Goal: Task Accomplishment & Management: Manage account settings

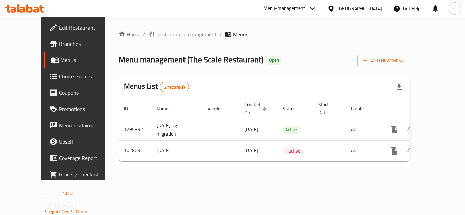
click at [159, 33] on span "Restaurants management" at bounding box center [186, 34] width 61 height 8
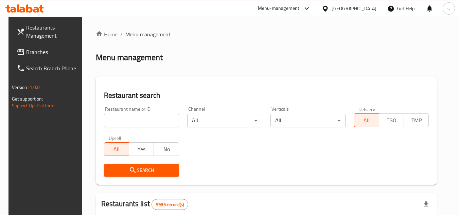
click at [128, 115] on input "search" at bounding box center [141, 121] width 75 height 14
paste input "602720"
type input "602720"
click at [141, 168] on span "Search" at bounding box center [141, 170] width 64 height 9
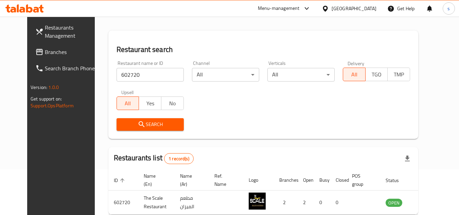
scroll to position [34, 0]
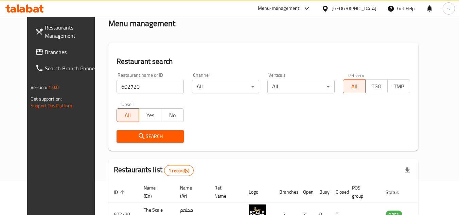
click at [161, 136] on span "Search" at bounding box center [150, 136] width 56 height 9
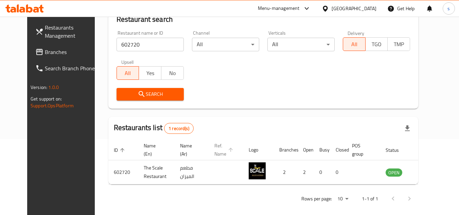
scroll to position [82, 0]
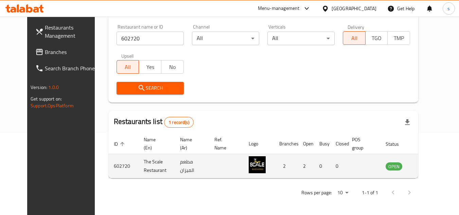
click at [357, 164] on td "enhanced table" at bounding box center [364, 166] width 34 height 24
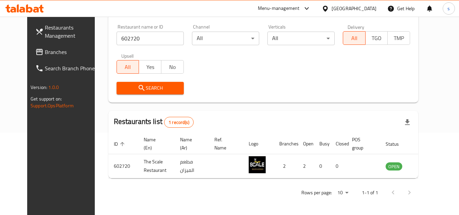
click at [363, 8] on div "[GEOGRAPHIC_DATA]" at bounding box center [354, 8] width 45 height 7
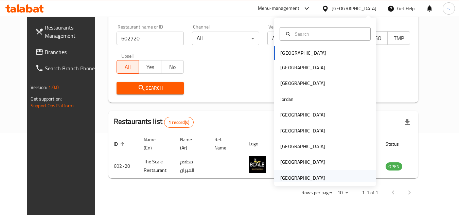
click at [298, 180] on div "[GEOGRAPHIC_DATA]" at bounding box center [303, 177] width 45 height 7
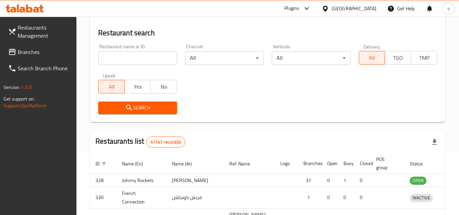
scroll to position [82, 0]
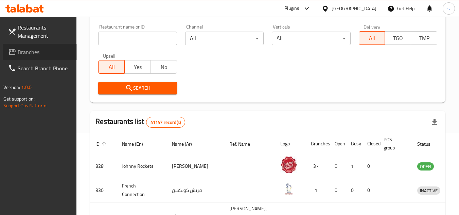
click at [35, 53] on span "Branches" at bounding box center [45, 52] width 54 height 8
